Goal: Task Accomplishment & Management: Complete application form

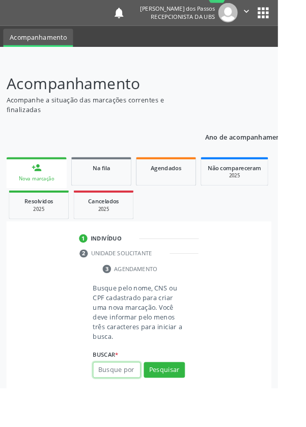
click at [127, 407] on input "text" at bounding box center [128, 406] width 52 height 17
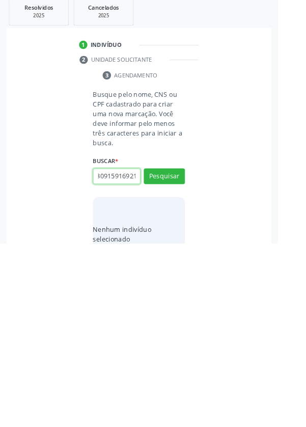
scroll to position [0, 18]
type input "702309159169212"
click at [173, 354] on button "Pesquisar" at bounding box center [180, 352] width 45 height 17
type input "702309159169212"
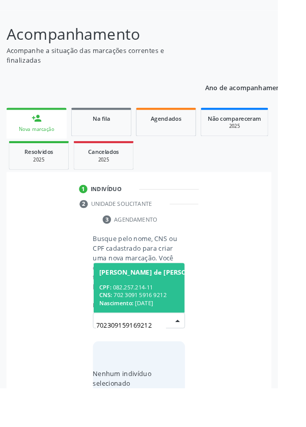
scroll to position [80, 0]
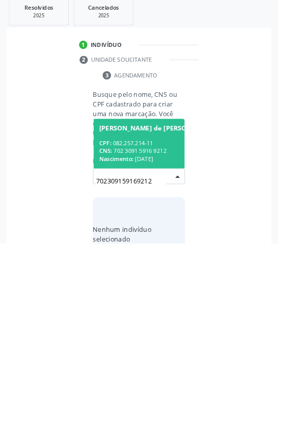
click at [132, 321] on div "CNS: 702 3091 5916 9212" at bounding box center [173, 325] width 129 height 9
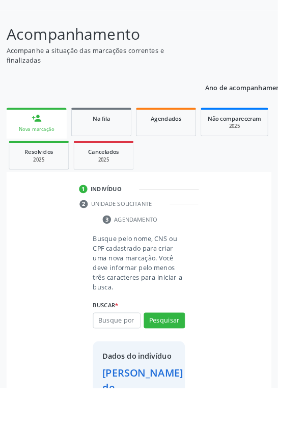
scroll to position [92, 0]
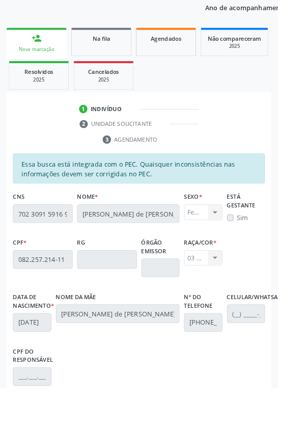
scroll to position [242, 0]
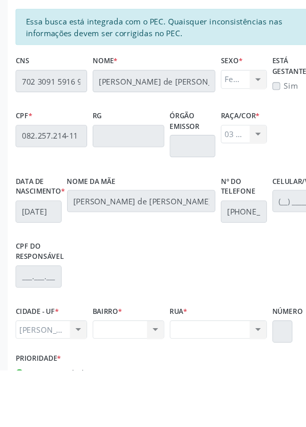
click at [235, 398] on div "Nenhum resultado encontrado para: " " Não há nenhuma opção para ser exibida." at bounding box center [200, 389] width 89 height 17
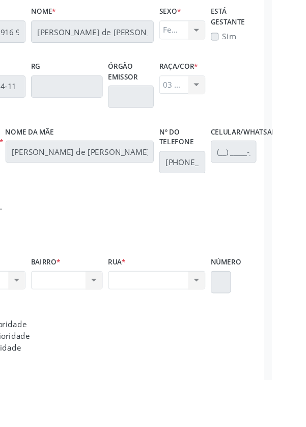
scroll to position [296, 0]
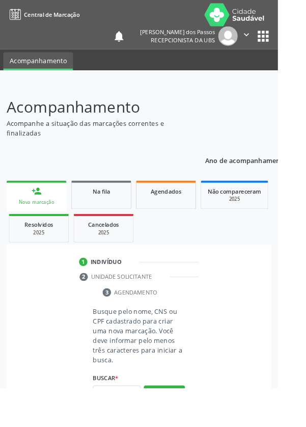
click at [131, 426] on input "text" at bounding box center [128, 432] width 52 height 17
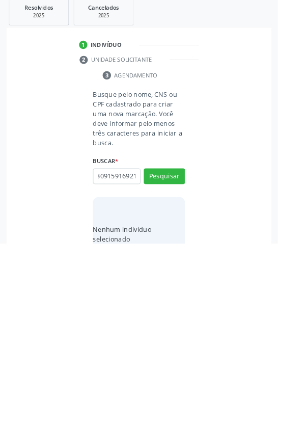
scroll to position [0, 18]
type input "702309159169212"
click at [182, 354] on button "Pesquisar" at bounding box center [180, 352] width 45 height 17
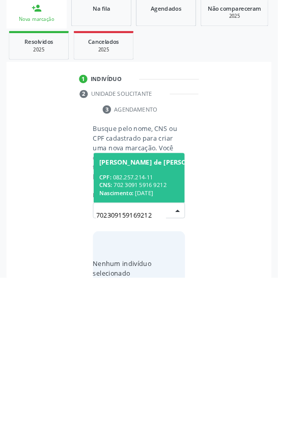
scroll to position [80, 0]
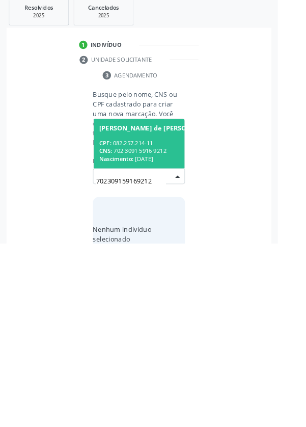
click at [143, 330] on span "Nascimento:" at bounding box center [128, 334] width 38 height 9
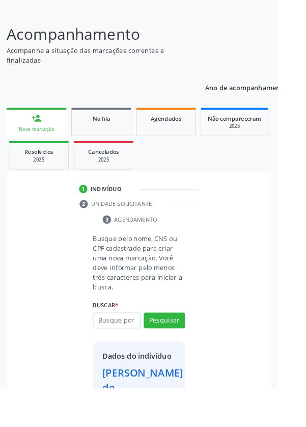
scroll to position [92, 0]
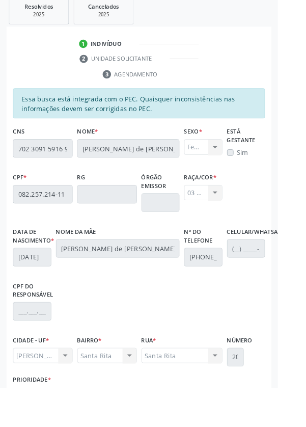
scroll to position [242, 0]
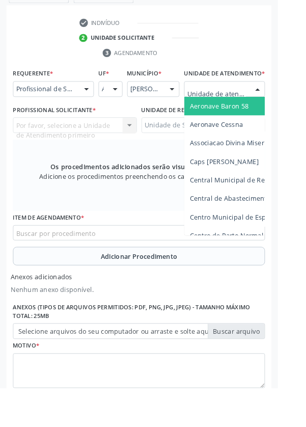
scroll to position [290, 0]
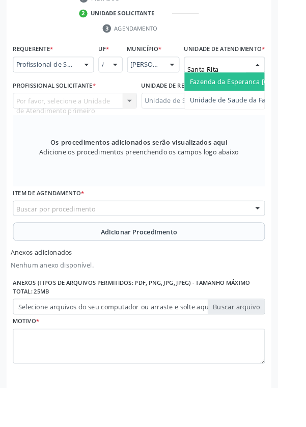
type input "Santa Rita"
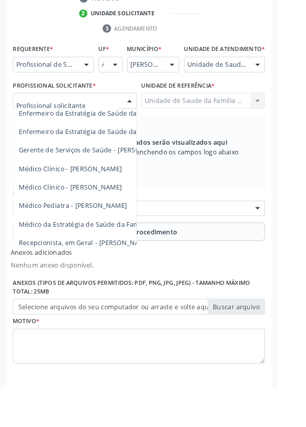
scroll to position [92, 0]
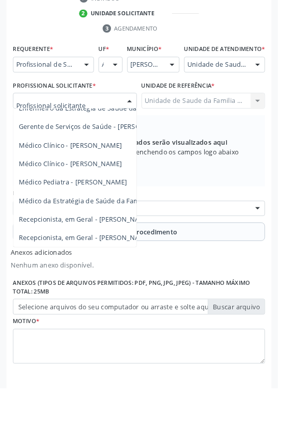
click at [128, 226] on span "Médico da Estratégia de Saúde da Família - [PERSON_NAME]" at bounding box center [124, 221] width 207 height 10
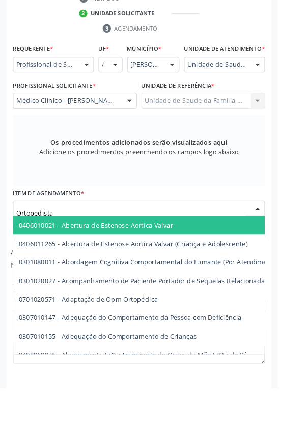
type input "Ortopedista"
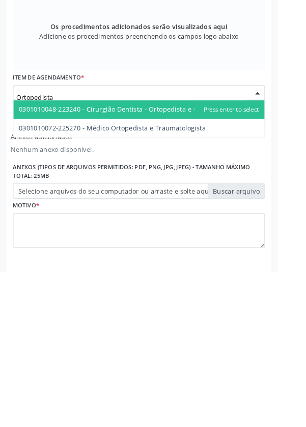
scroll to position [290, 0]
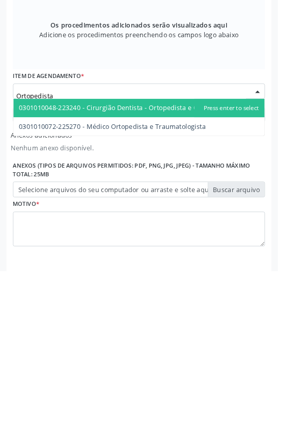
click at [213, 279] on span "0301010072-225270 - Médico Ortopedista e Traumatologista" at bounding box center [153, 268] width 277 height 20
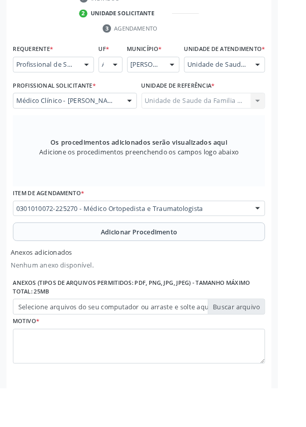
click at [61, 265] on button "Adicionar Procedimento" at bounding box center [153, 255] width 278 height 20
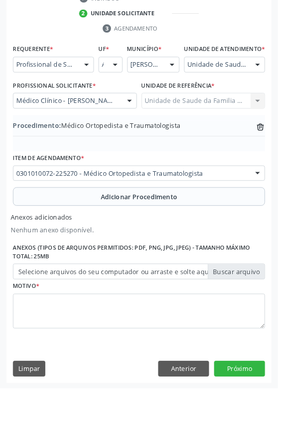
scroll to position [257, 0]
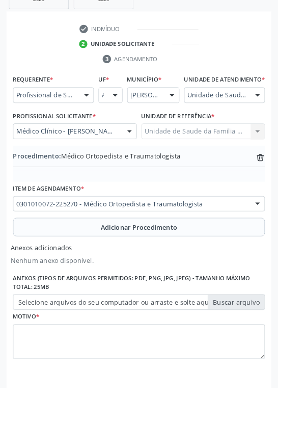
click at [36, 341] on label "Selecione arquivos do seu computador ou arraste e solte aqui" at bounding box center [153, 332] width 278 height 17
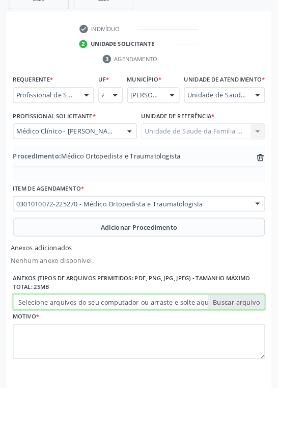
click at [36, 341] on input "Selecione arquivos do seu computador ou arraste e solte aqui" at bounding box center [153, 332] width 278 height 17
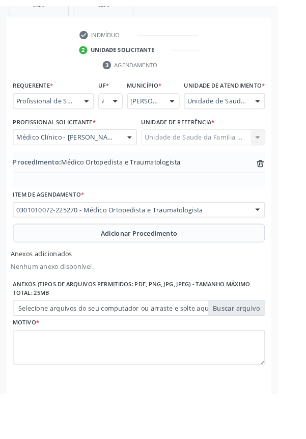
scroll to position [243, 0]
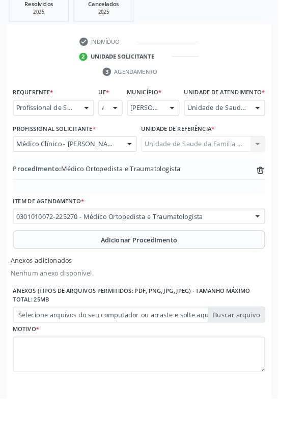
type input "C:\fakepath\1760355207042562336330010762982.jpg"
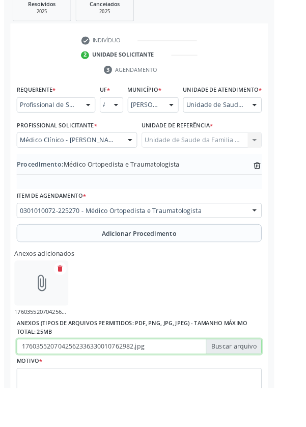
scroll to position [257, 0]
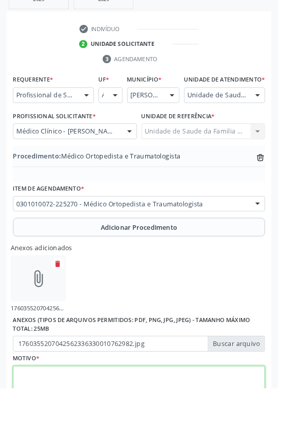
click at [84, 426] on textarea at bounding box center [153, 422] width 278 height 39
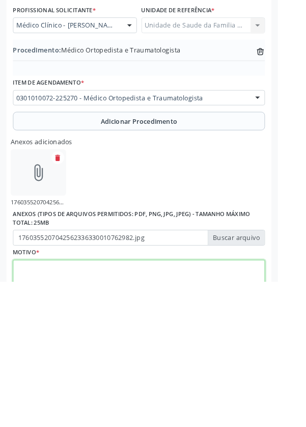
scroll to position [303, 0]
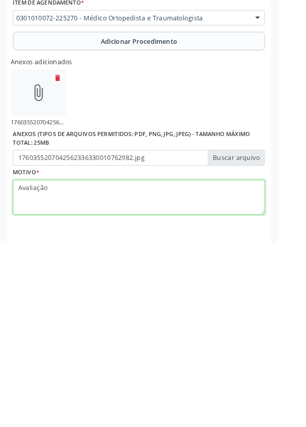
type textarea "Avaliação"
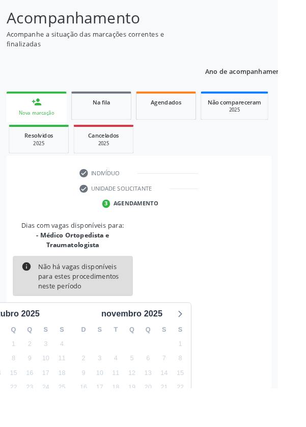
scroll to position [95, 0]
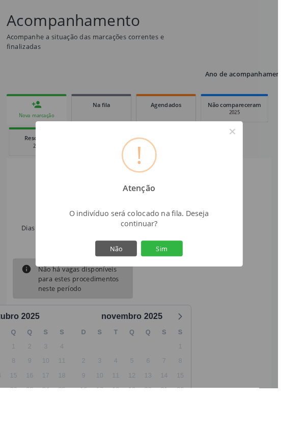
click at [189, 282] on button "Sim" at bounding box center [178, 273] width 46 height 17
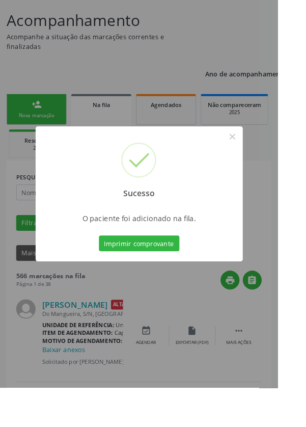
scroll to position [0, 0]
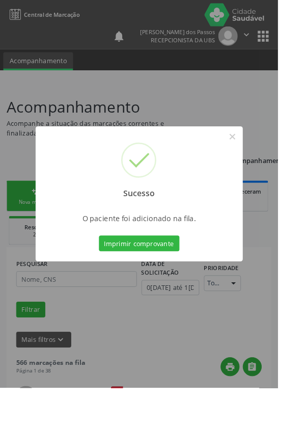
click at [148, 277] on button "Imprimir comprovante" at bounding box center [153, 267] width 89 height 17
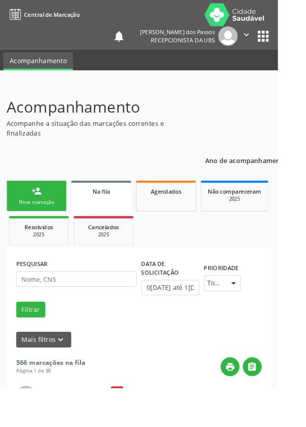
click at [26, 217] on link "person_add Nova marcação" at bounding box center [40, 216] width 66 height 34
click at [28, 211] on link "person_add Nova marcação" at bounding box center [40, 216] width 66 height 34
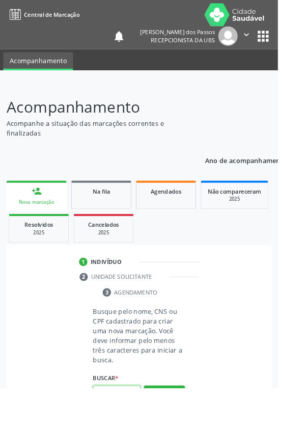
click at [124, 426] on input "text" at bounding box center [128, 432] width 52 height 17
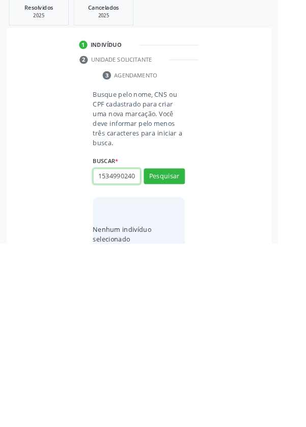
scroll to position [0, 2]
type input "15349902407"
click at [178, 353] on button "Pesquisar" at bounding box center [180, 352] width 45 height 17
type input "15349902407"
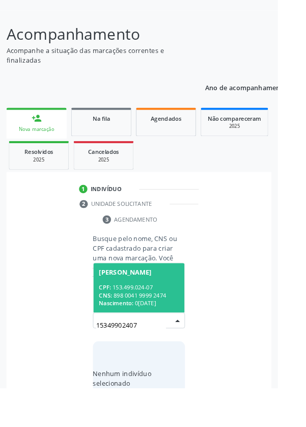
scroll to position [80, 0]
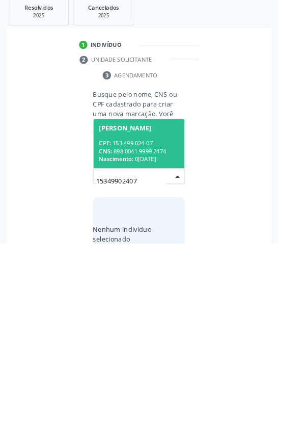
click at [144, 314] on div "CPF: 153.499.024-07" at bounding box center [153, 316] width 88 height 9
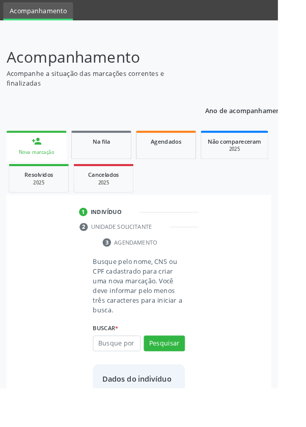
scroll to position [59, 0]
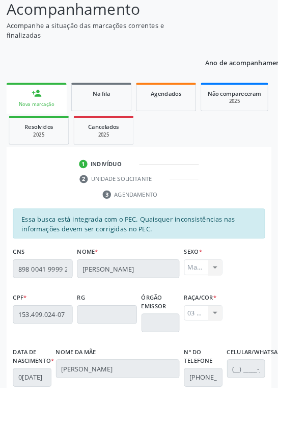
scroll to position [242, 0]
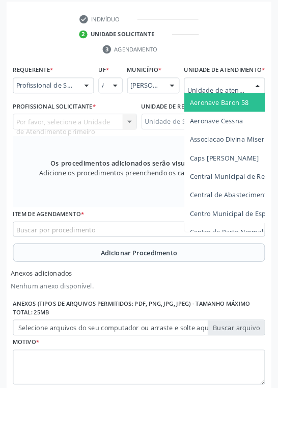
scroll to position [290, 0]
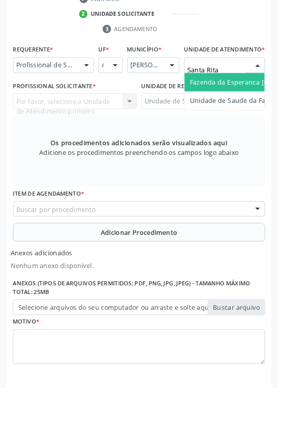
type input "Santa Rita"
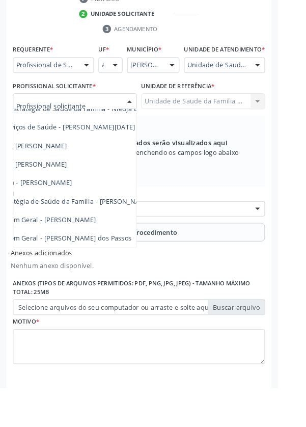
scroll to position [92, 64]
click at [114, 226] on span "Médico da Estratégia de Saúde da Família - [PERSON_NAME]" at bounding box center [60, 221] width 207 height 10
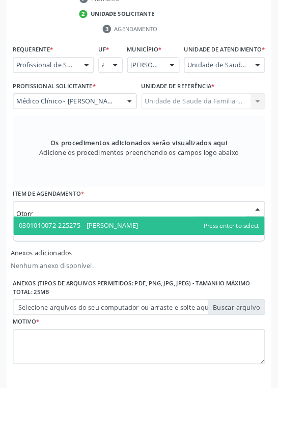
type input "Otorri"
click at [201, 258] on span "0301010072-225275 - [PERSON_NAME]" at bounding box center [153, 248] width 277 height 20
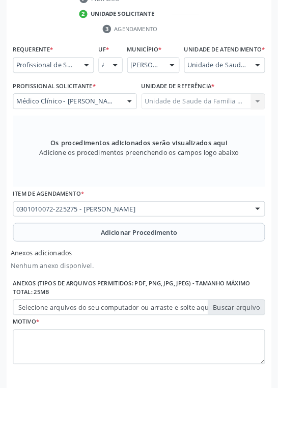
click at [63, 266] on button "Adicionar Procedimento" at bounding box center [153, 255] width 278 height 20
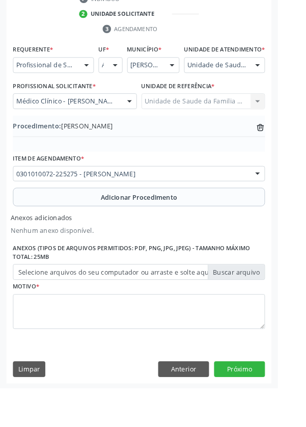
scroll to position [257, 0]
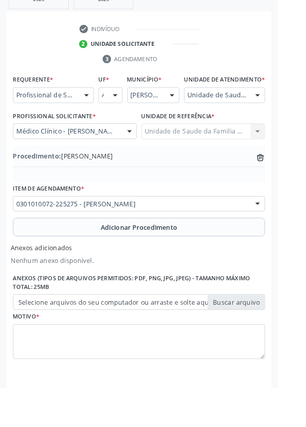
click at [63, 341] on label "Selecione arquivos do seu computador ou arraste e solte aqui" at bounding box center [153, 332] width 278 height 17
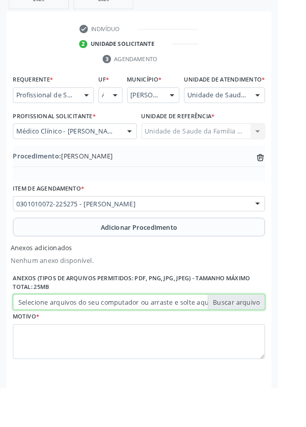
click at [63, 341] on input "Selecione arquivos do seu computador ou arraste e solte aqui" at bounding box center [153, 332] width 278 height 17
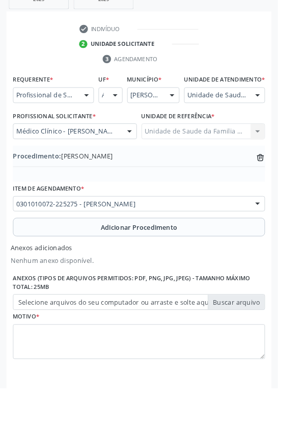
click at [47, 341] on label "Selecione arquivos do seu computador ou arraste e solte aqui" at bounding box center [153, 332] width 278 height 17
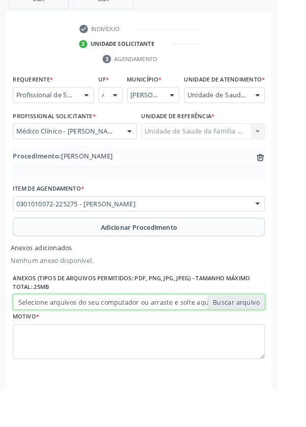
click at [47, 341] on input "Selecione arquivos do seu computador ou arraste e solte aqui" at bounding box center [153, 332] width 278 height 17
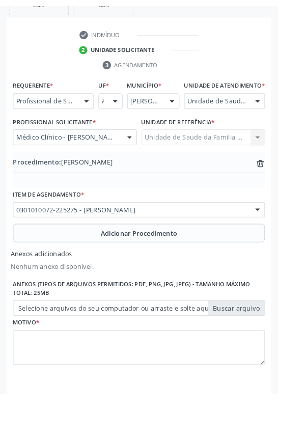
scroll to position [243, 0]
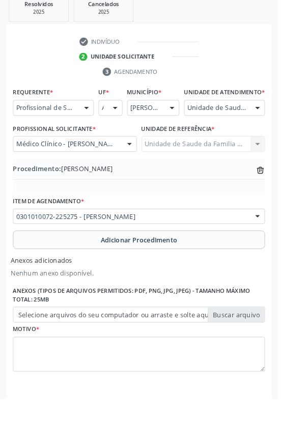
type input "C:\fakepath\17603555967504707088609491331430.jpg"
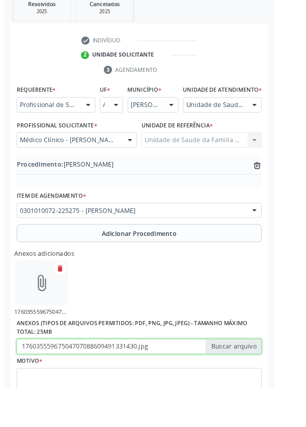
scroll to position [257, 0]
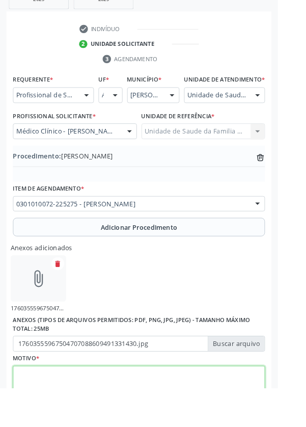
click at [63, 426] on textarea at bounding box center [153, 422] width 278 height 39
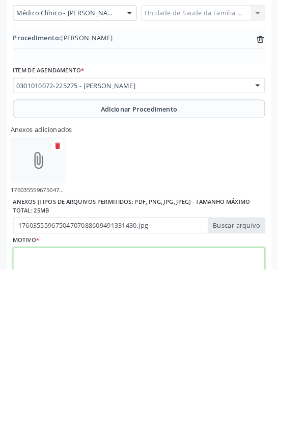
scroll to position [303, 0]
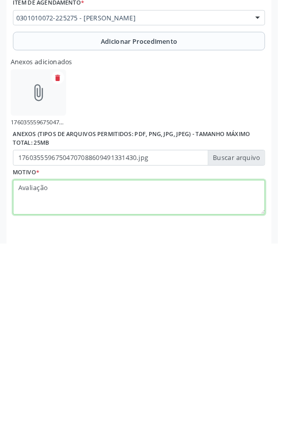
type textarea "Avaliação"
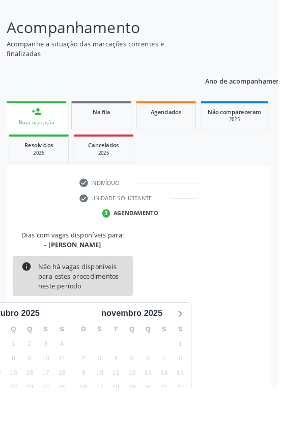
scroll to position [85, 0]
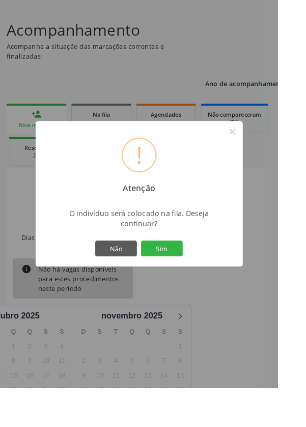
click at [192, 282] on button "Sim" at bounding box center [178, 273] width 46 height 17
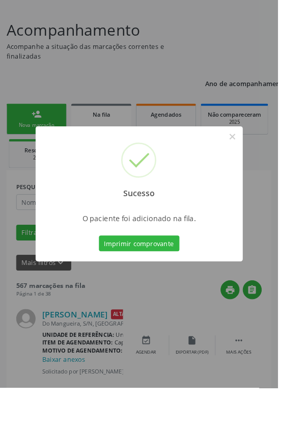
scroll to position [0, 0]
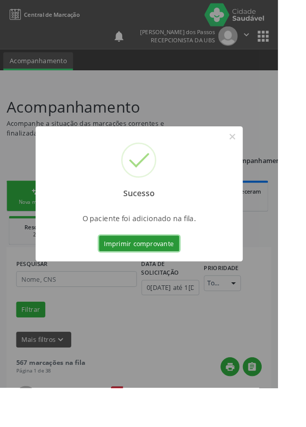
click at [149, 277] on button "Imprimir comprovante" at bounding box center [153, 267] width 89 height 17
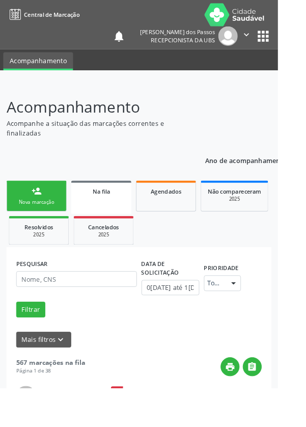
click at [21, 217] on link "person_add Nova marcação" at bounding box center [40, 216] width 66 height 34
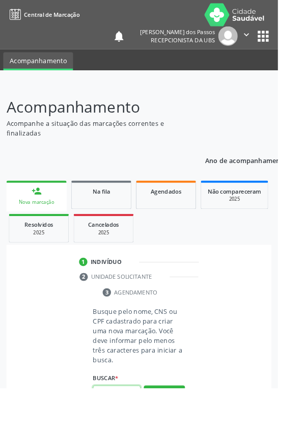
click at [122, 426] on input "text" at bounding box center [128, 432] width 52 height 17
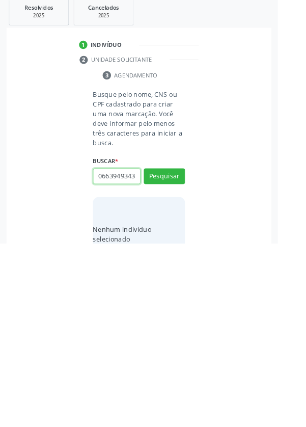
scroll to position [0, 2]
type input "06639493438"
click at [183, 360] on button "Pesquisar" at bounding box center [180, 352] width 45 height 17
type input "06639493438"
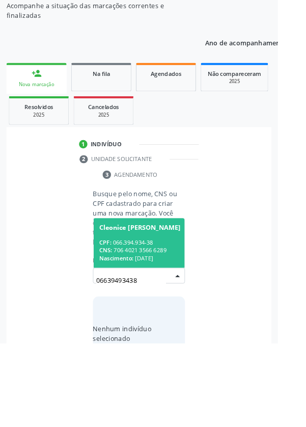
scroll to position [80, 0]
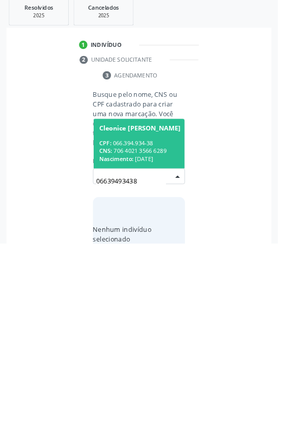
click at [139, 330] on span "Nascimento:" at bounding box center [128, 334] width 38 height 9
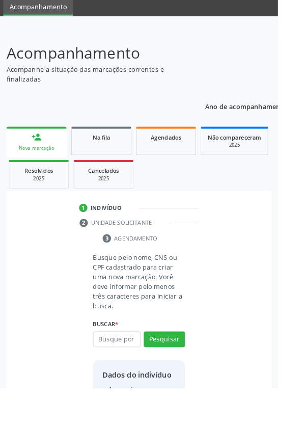
scroll to position [59, 0]
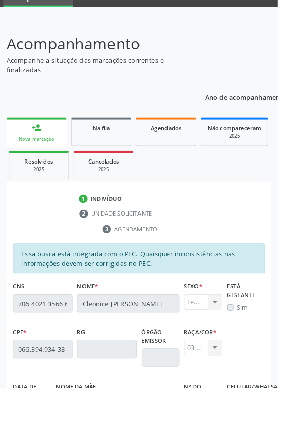
scroll to position [242, 0]
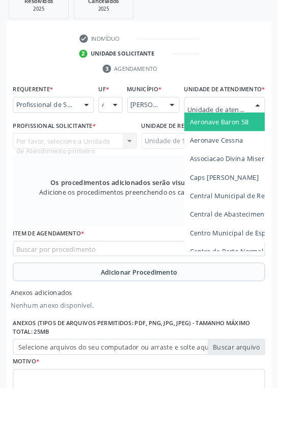
scroll to position [290, 0]
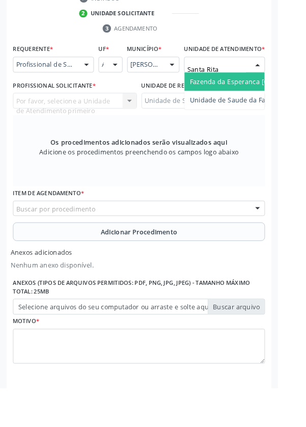
type input "Santa Rita"
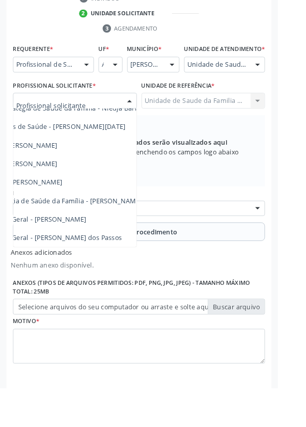
scroll to position [92, 74]
click at [126, 226] on span "Médico da Estratégia de Saúde da Família - [PERSON_NAME]" at bounding box center [50, 221] width 207 height 10
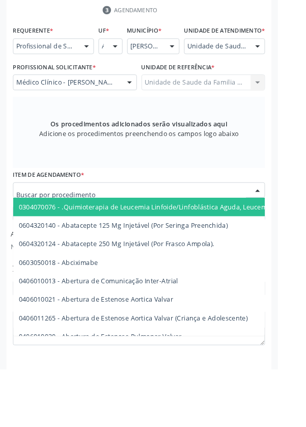
scroll to position [290, 0]
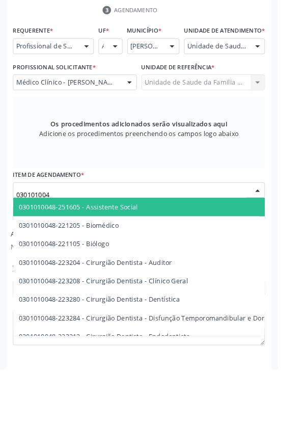
type input "0301010048"
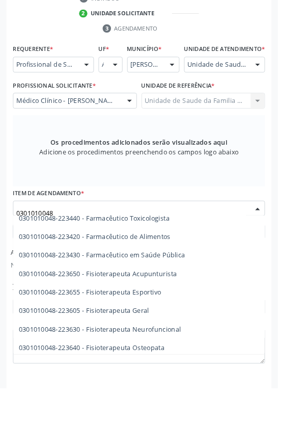
scroll to position [1007, 0]
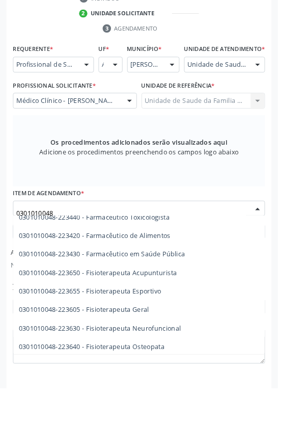
click at [154, 346] on span "0301010048-223605 - Fisioterapeuta Geral" at bounding box center [93, 341] width 144 height 10
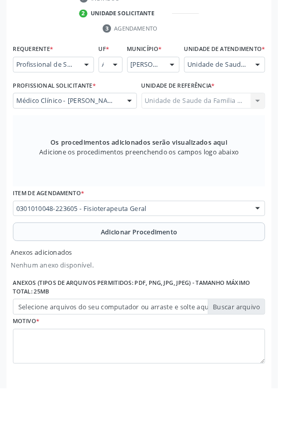
click at [38, 264] on button "Adicionar Procedimento" at bounding box center [153, 255] width 278 height 20
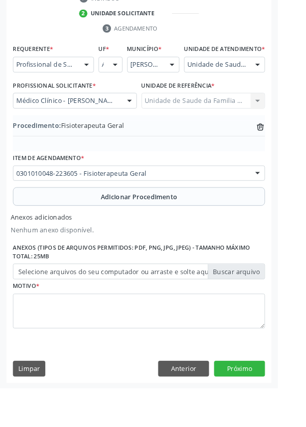
scroll to position [257, 0]
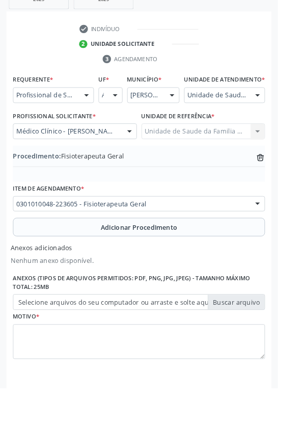
click at [36, 341] on label "Selecione arquivos do seu computador ou arraste e solte aqui" at bounding box center [153, 332] width 278 height 17
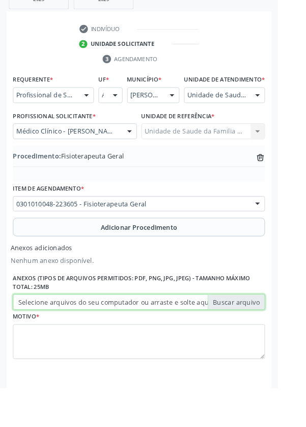
click at [36, 341] on input "Selecione arquivos do seu computador ou arraste e solte aqui" at bounding box center [153, 332] width 278 height 17
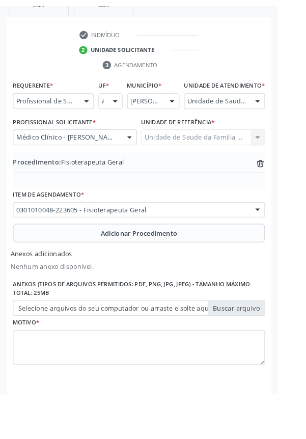
scroll to position [243, 0]
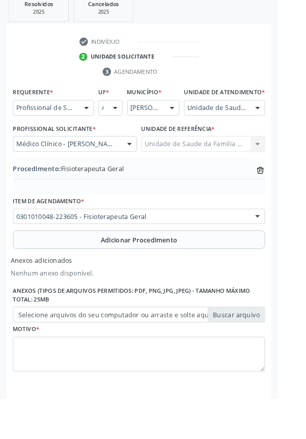
type input "C:\fakepath\17603559644135520568322778042395.jpg"
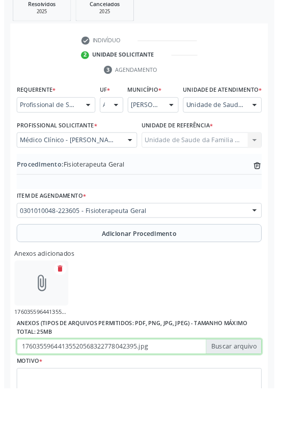
scroll to position [257, 0]
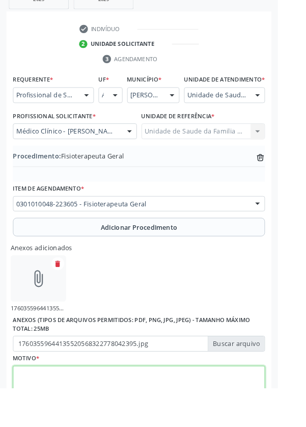
click at [56, 426] on textarea at bounding box center [153, 422] width 278 height 39
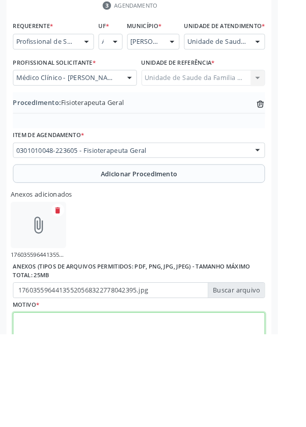
scroll to position [303, 0]
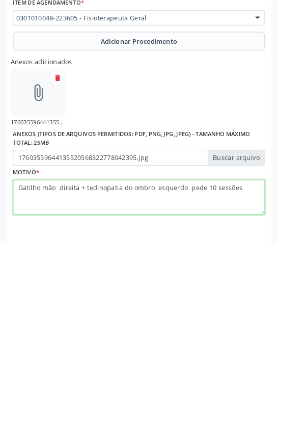
type textarea "Gatilho mão direita + tedinopatia do ombro esquerdo pede 10 sessões"
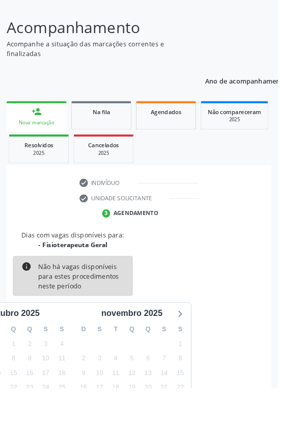
scroll to position [85, 0]
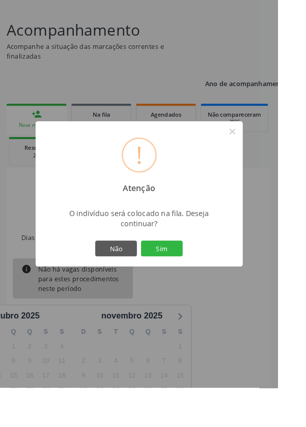
click at [195, 282] on button "Sim" at bounding box center [178, 273] width 46 height 17
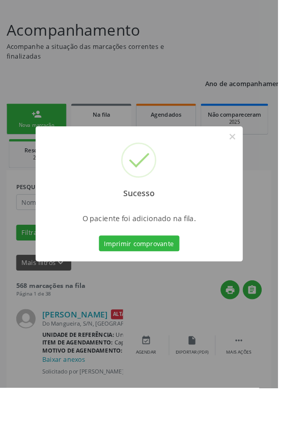
click at [155, 277] on button "Imprimir comprovante" at bounding box center [153, 267] width 89 height 17
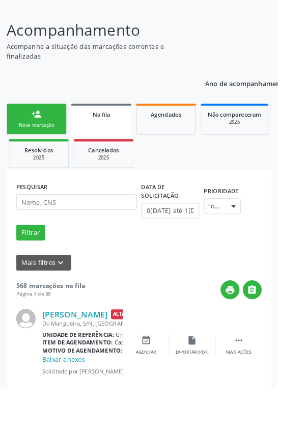
scroll to position [0, 0]
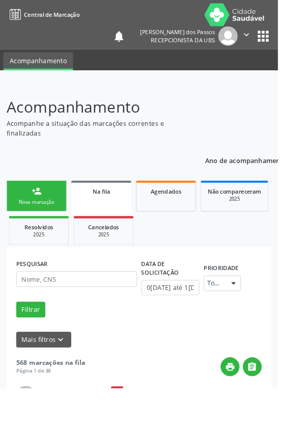
click at [32, 220] on div "Nova marcação" at bounding box center [40, 223] width 51 height 8
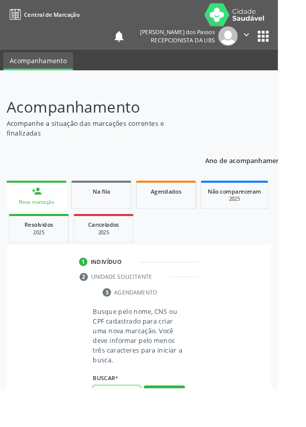
click at [120, 426] on input "text" at bounding box center [128, 432] width 52 height 17
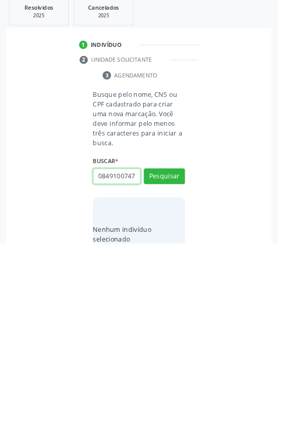
scroll to position [0, 2]
type input "08491007474"
click at [182, 346] on button "Pesquisar" at bounding box center [180, 352] width 45 height 17
type input "08491007474"
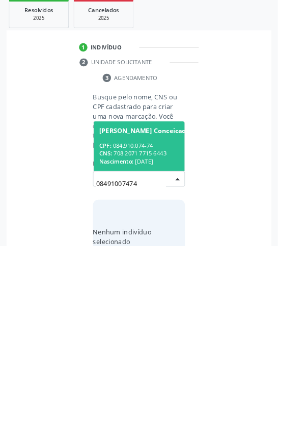
scroll to position [80, 0]
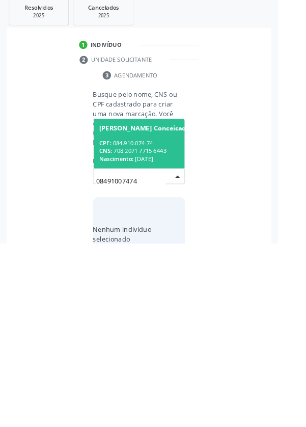
click at [144, 330] on span "Nascimento:" at bounding box center [128, 334] width 38 height 9
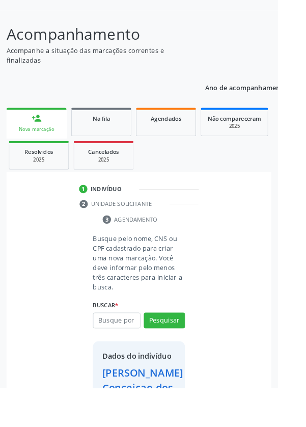
scroll to position [75, 0]
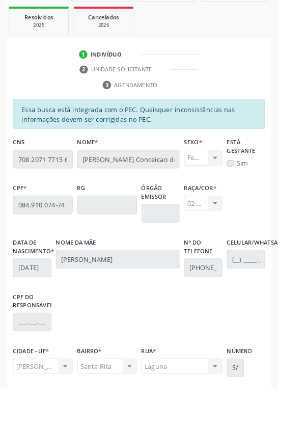
scroll to position [242, 0]
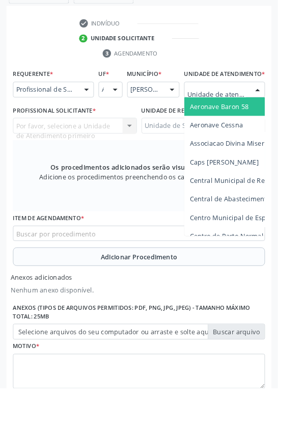
scroll to position [290, 0]
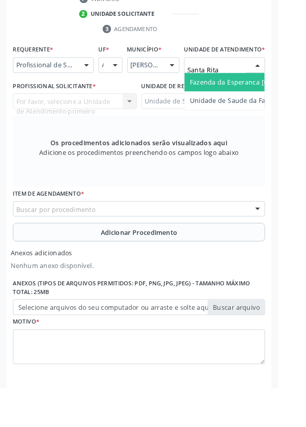
type input "Santa Rita"
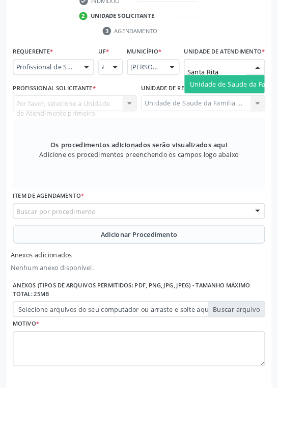
scroll to position [288, 0]
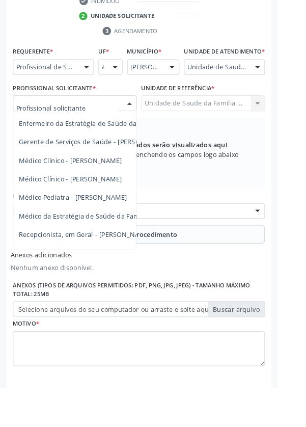
scroll to position [92, 0]
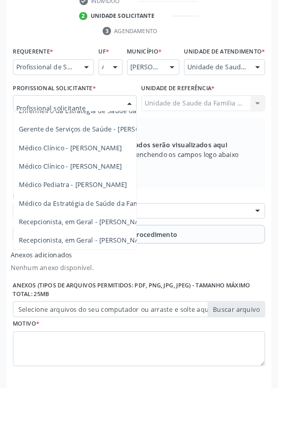
click at [109, 228] on span "Médico da Estratégia de Saúde da Família - [PERSON_NAME]" at bounding box center [124, 224] width 207 height 10
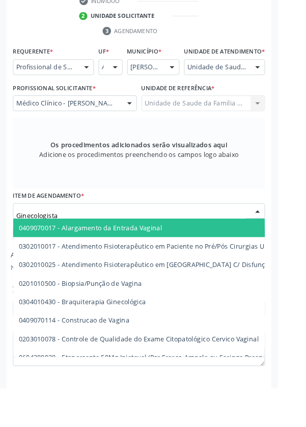
type input "Ginecologista"
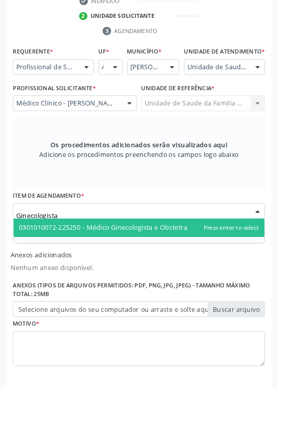
click at [190, 255] on span "0301010072-225250 - Médico Ginecologista e Obstetra" at bounding box center [113, 250] width 185 height 10
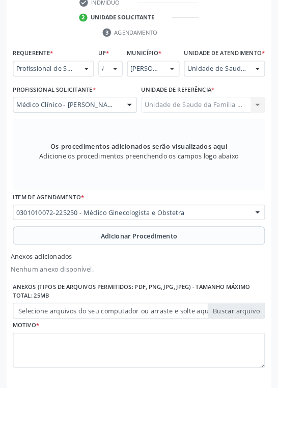
scroll to position [295, 0]
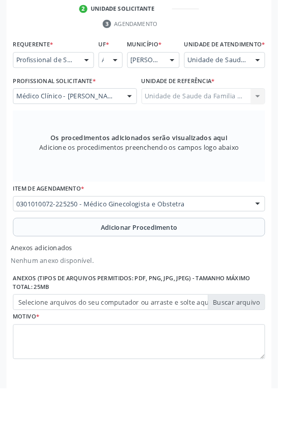
click at [66, 260] on button "Adicionar Procedimento" at bounding box center [153, 250] width 278 height 20
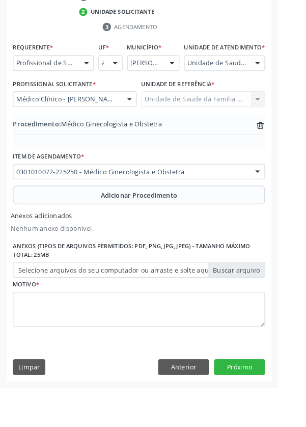
scroll to position [257, 0]
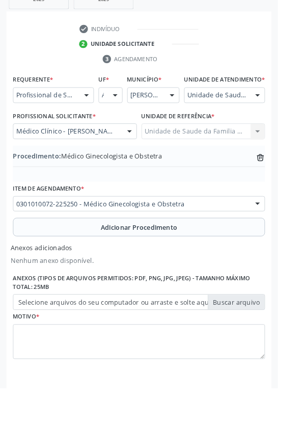
click at [48, 341] on label "Selecione arquivos do seu computador ou arraste e solte aqui" at bounding box center [153, 332] width 278 height 17
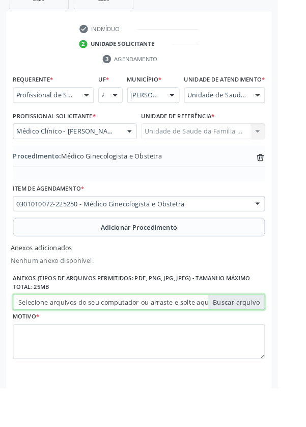
click at [48, 341] on input "Selecione arquivos do seu computador ou arraste e solte aqui" at bounding box center [153, 332] width 278 height 17
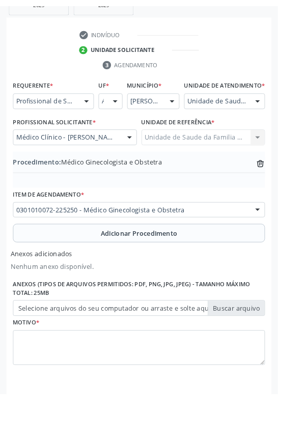
scroll to position [243, 0]
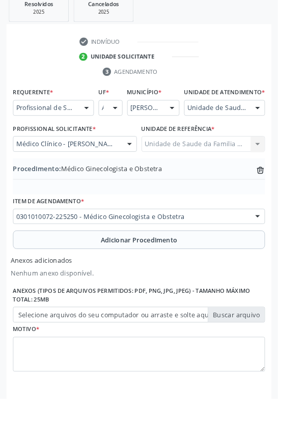
type input "C:\fakepath\17603563527922410509706116217241.jpg"
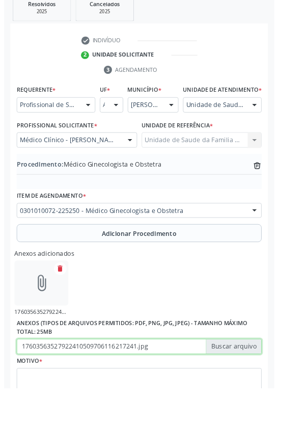
scroll to position [257, 0]
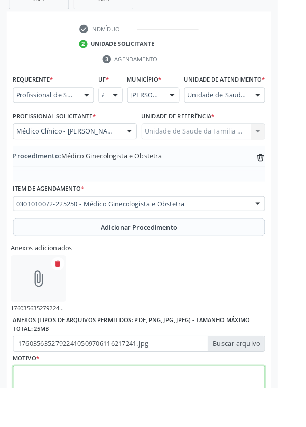
click at [80, 426] on textarea at bounding box center [153, 422] width 278 height 39
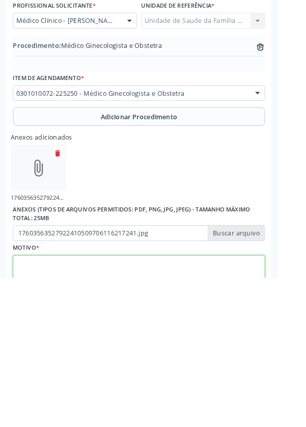
scroll to position [303, 0]
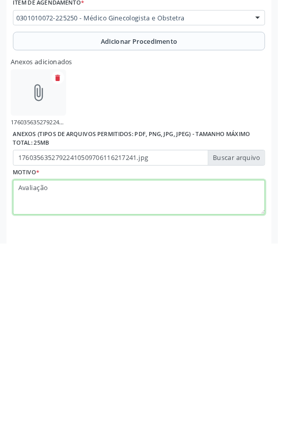
type textarea "Avaliação"
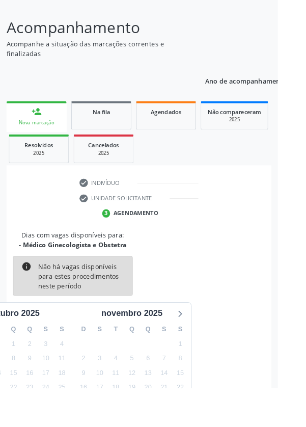
scroll to position [85, 0]
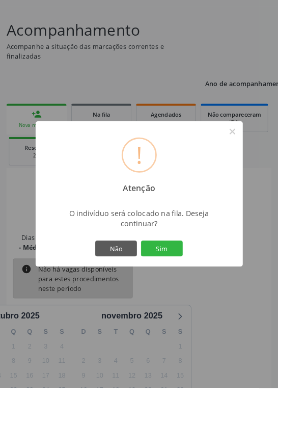
click at [196, 282] on button "Sim" at bounding box center [178, 273] width 46 height 17
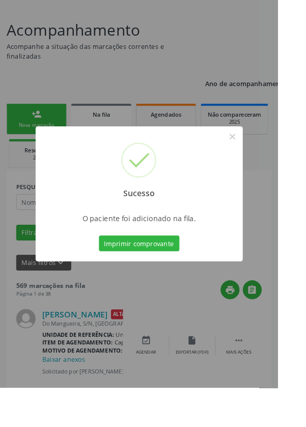
scroll to position [0, 0]
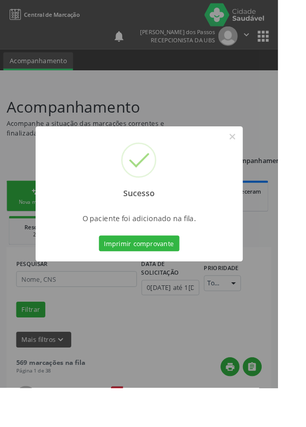
click at [150, 277] on button "Imprimir comprovante" at bounding box center [153, 267] width 89 height 17
